Goal: Find specific page/section: Find specific page/section

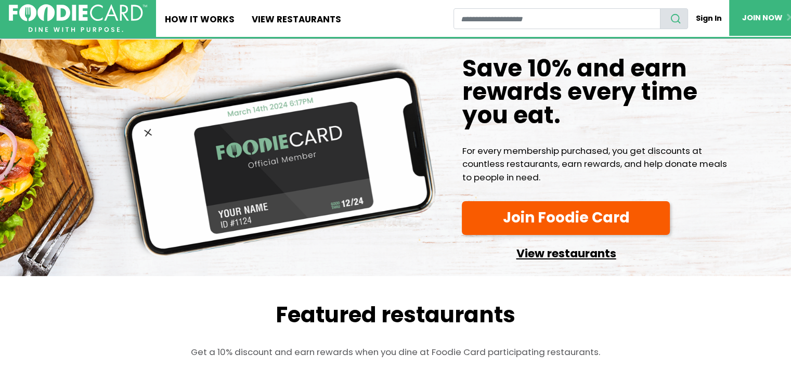
click at [566, 254] on link "View restaurants" at bounding box center [566, 251] width 208 height 24
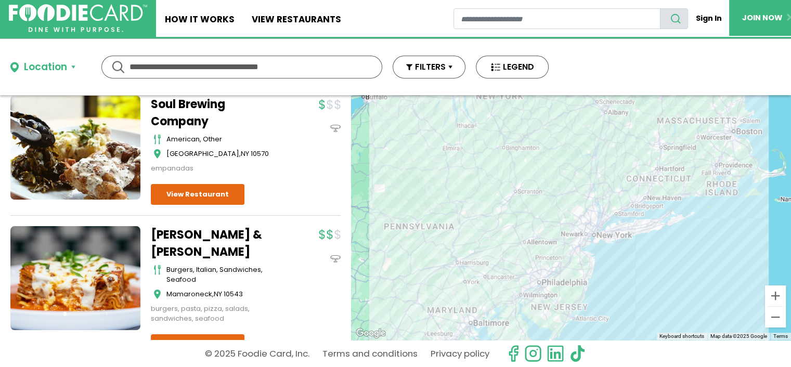
scroll to position [9459, 0]
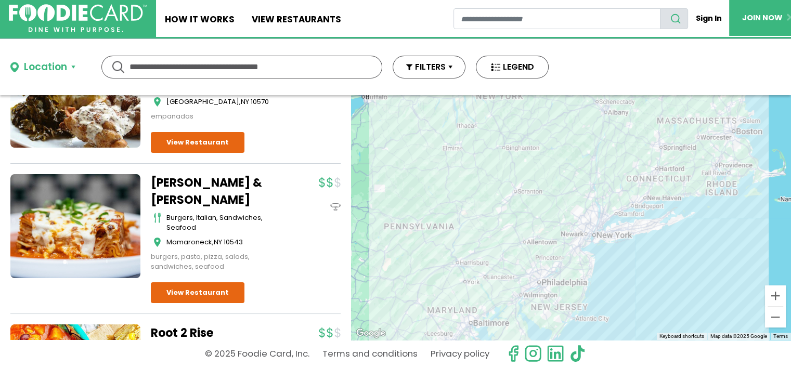
click at [185, 69] on input "text" at bounding box center [241, 67] width 225 height 22
type input "**********"
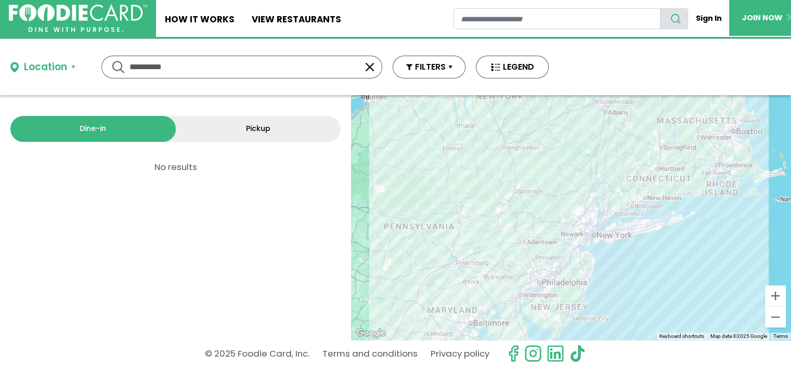
scroll to position [0, 0]
click at [57, 68] on div "Location" at bounding box center [45, 67] width 43 height 15
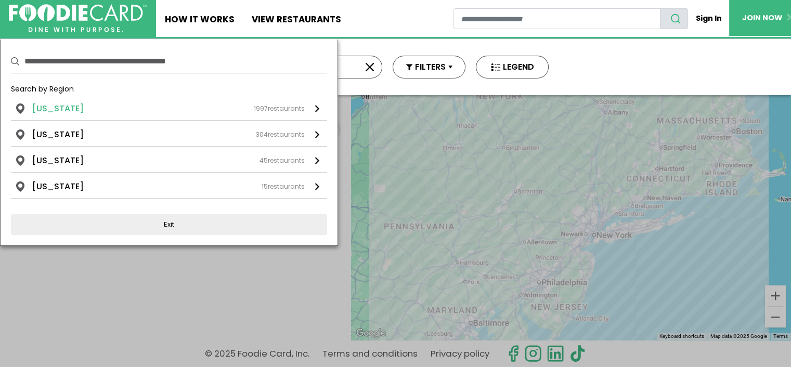
click at [56, 104] on li "[US_STATE]" at bounding box center [57, 108] width 51 height 12
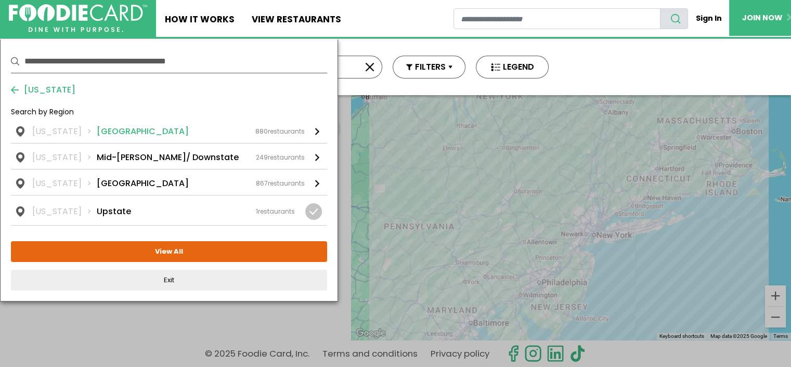
click at [97, 127] on li "[GEOGRAPHIC_DATA]" at bounding box center [143, 131] width 92 height 12
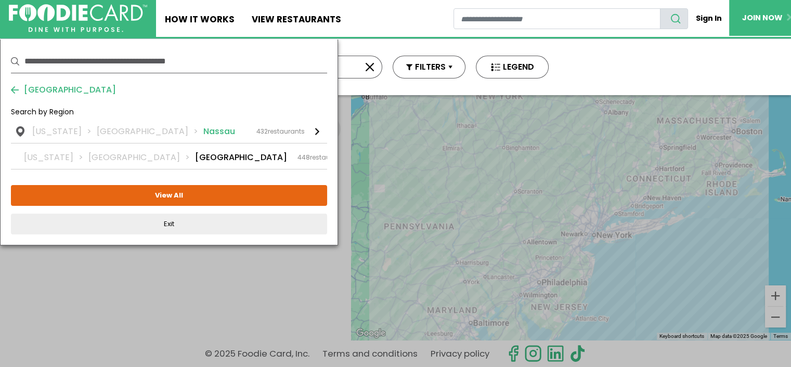
click at [203, 130] on li "Nassau" at bounding box center [219, 131] width 32 height 12
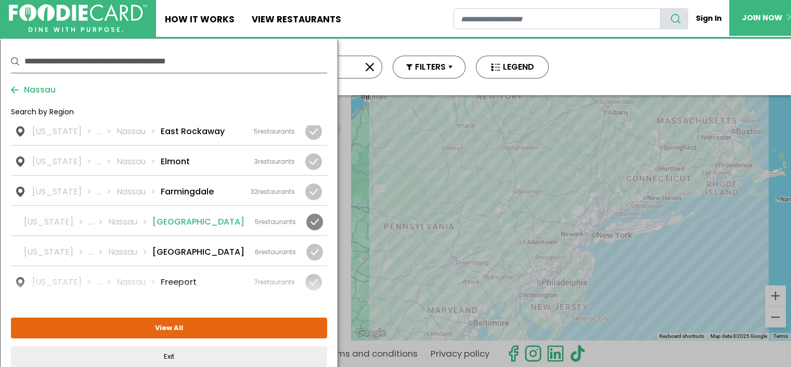
scroll to position [312, 0]
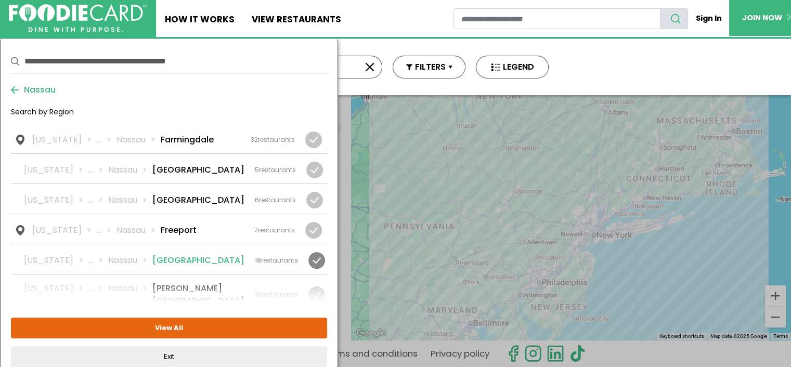
click at [187, 254] on li "Garden City" at bounding box center [198, 260] width 92 height 12
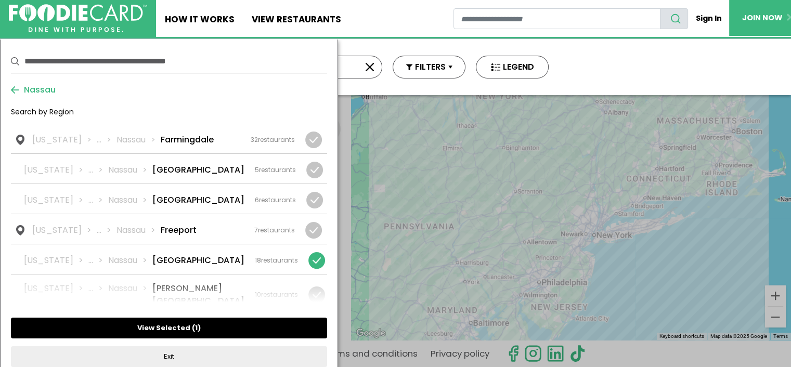
click at [171, 329] on button "View Selected ( 1 )" at bounding box center [169, 328] width 316 height 21
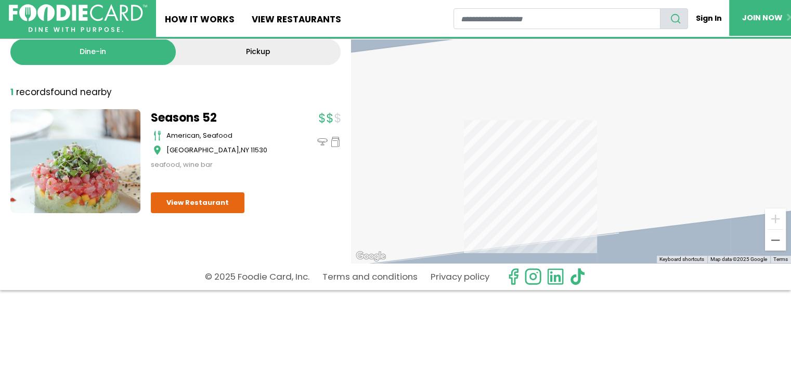
scroll to position [0, 0]
